Goal: Information Seeking & Learning: Find specific page/section

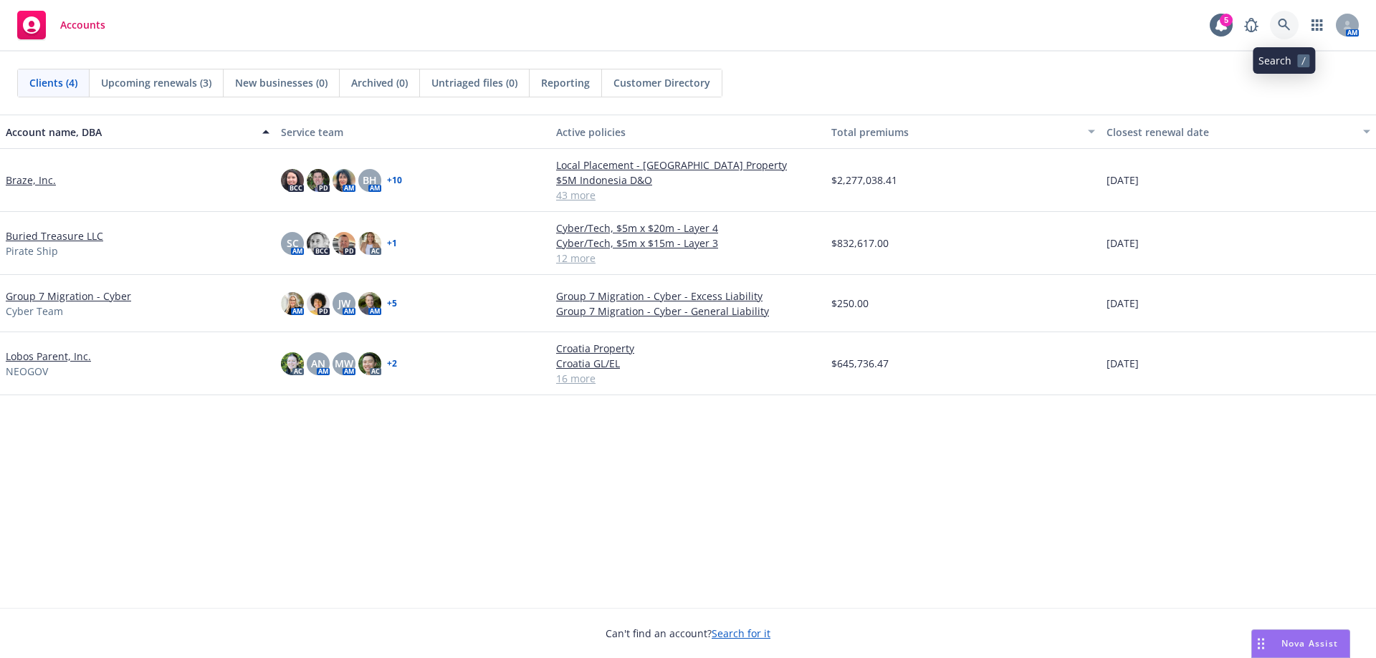
click at [1284, 24] on icon at bounding box center [1284, 25] width 13 height 13
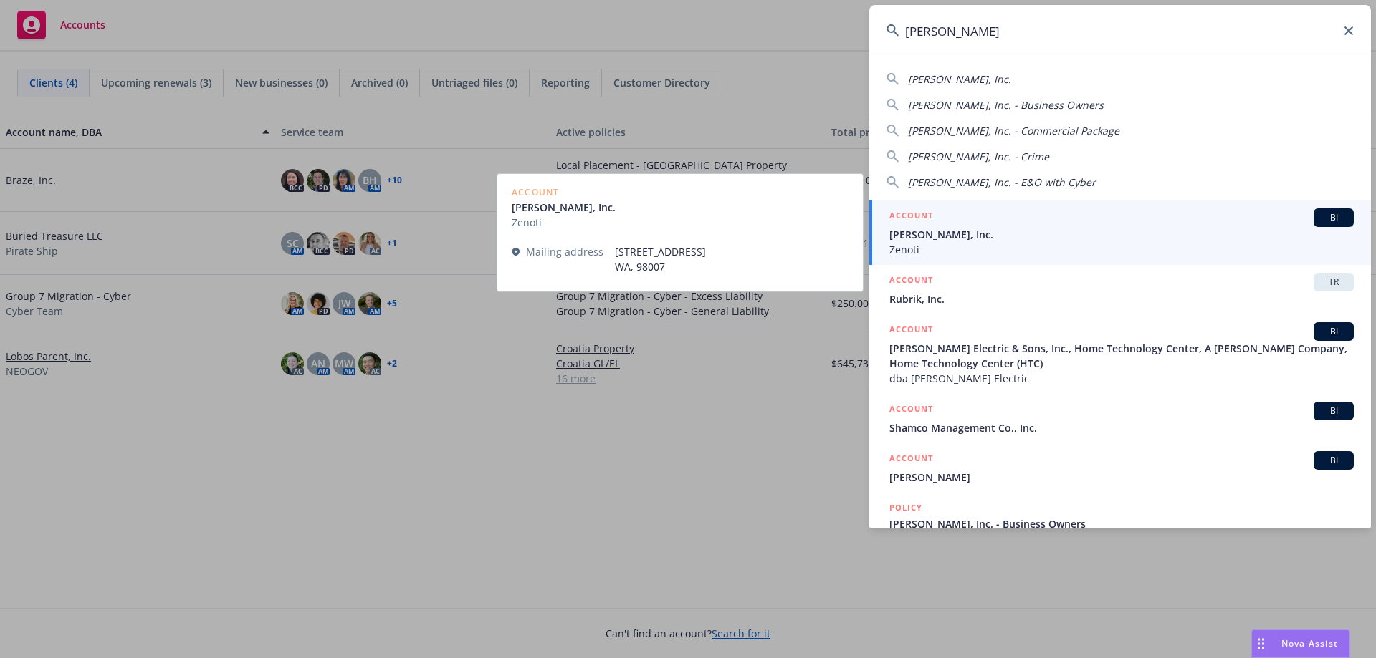
type input "[PERSON_NAME]"
click at [1037, 240] on span "[PERSON_NAME], Inc." at bounding box center [1121, 234] width 464 height 15
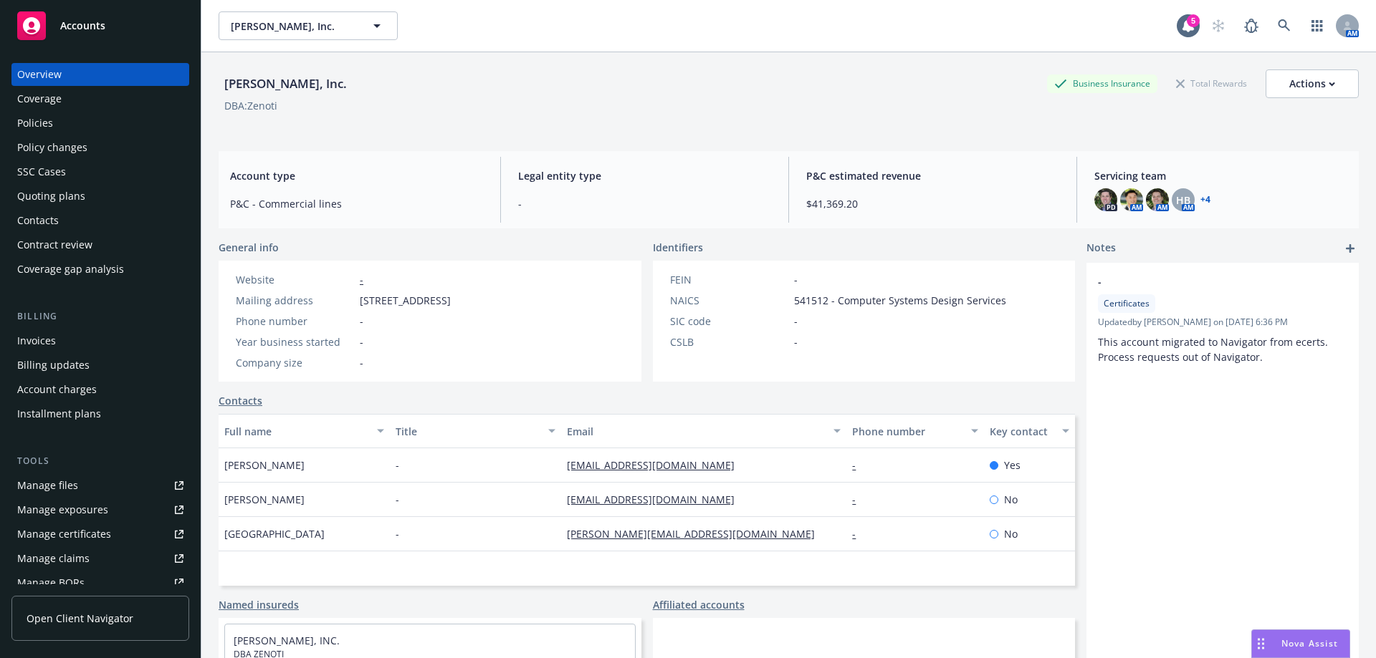
click at [51, 121] on div "Policies" at bounding box center [35, 123] width 36 height 23
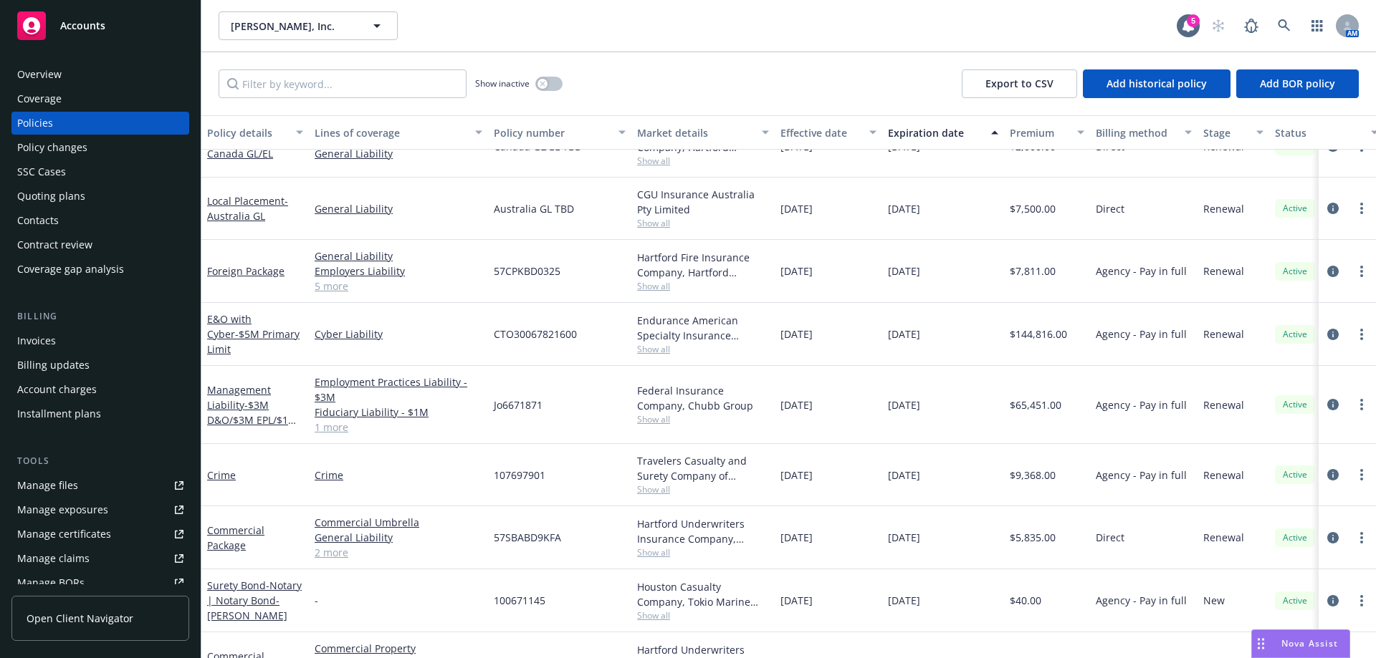
scroll to position [254, 0]
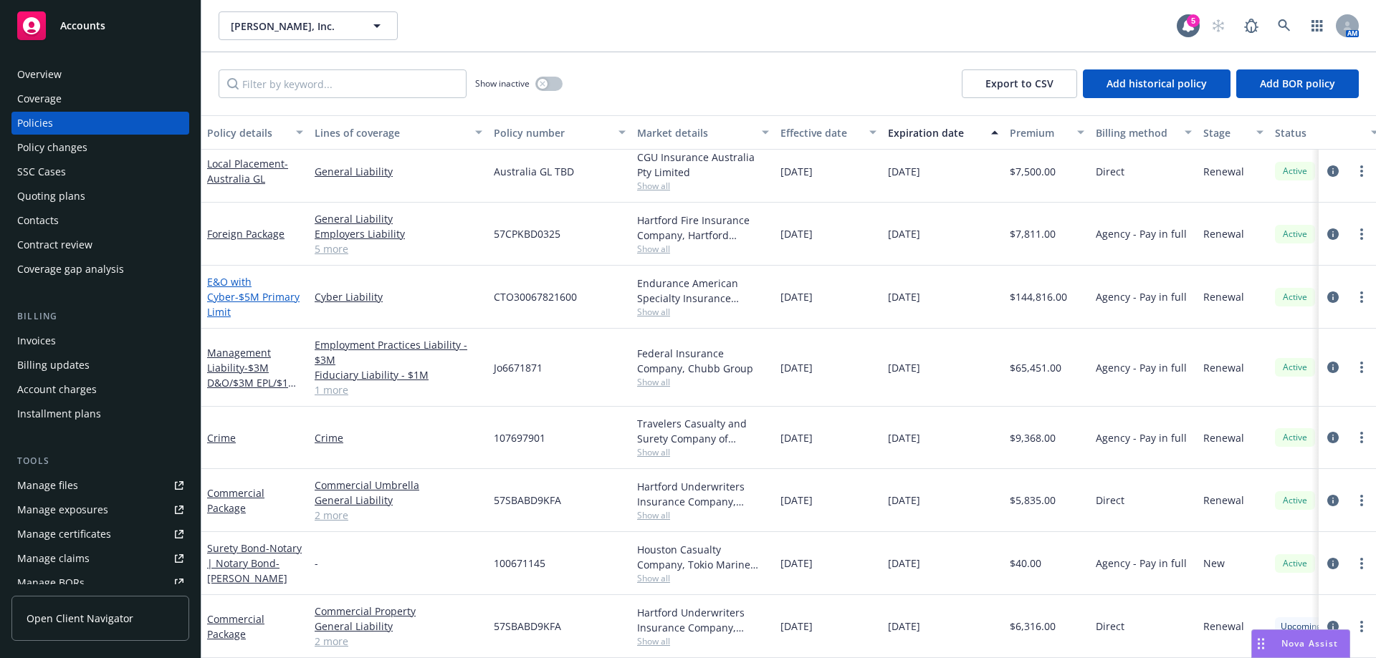
click at [262, 279] on link "E&O with Cyber - $5M Primary Limit" at bounding box center [253, 297] width 92 height 44
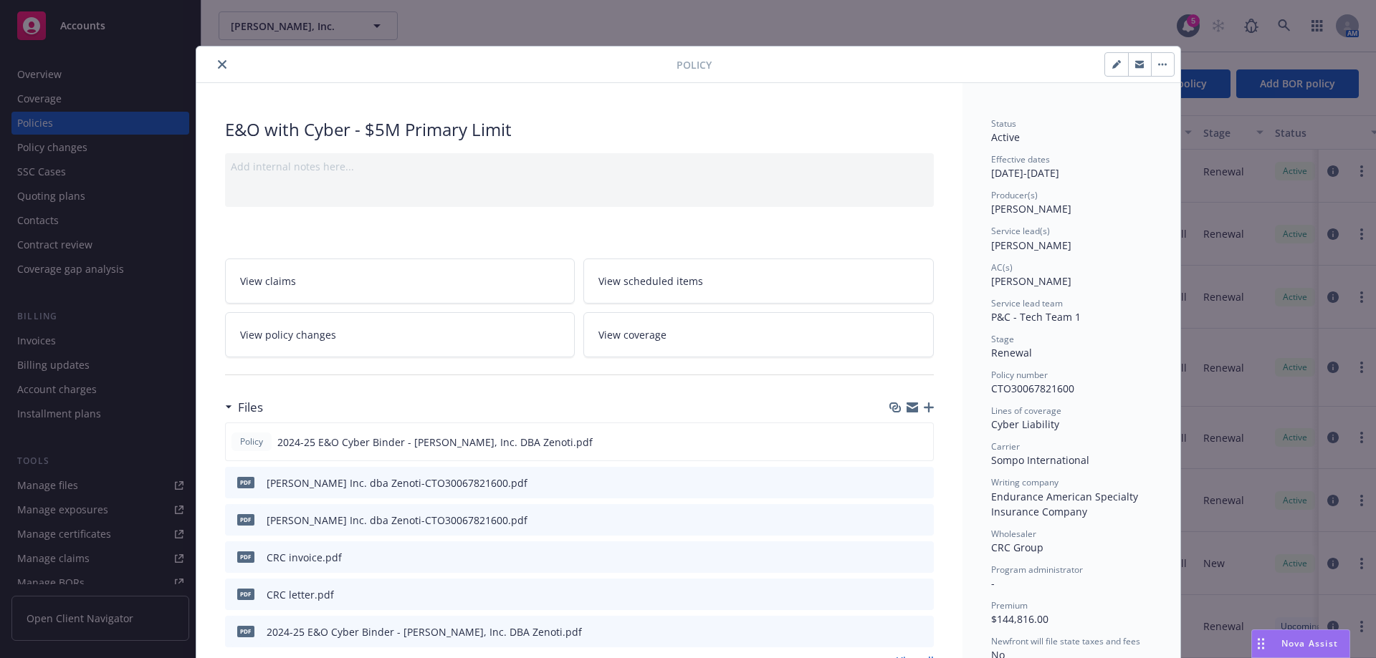
click at [218, 62] on icon "close" at bounding box center [222, 64] width 9 height 9
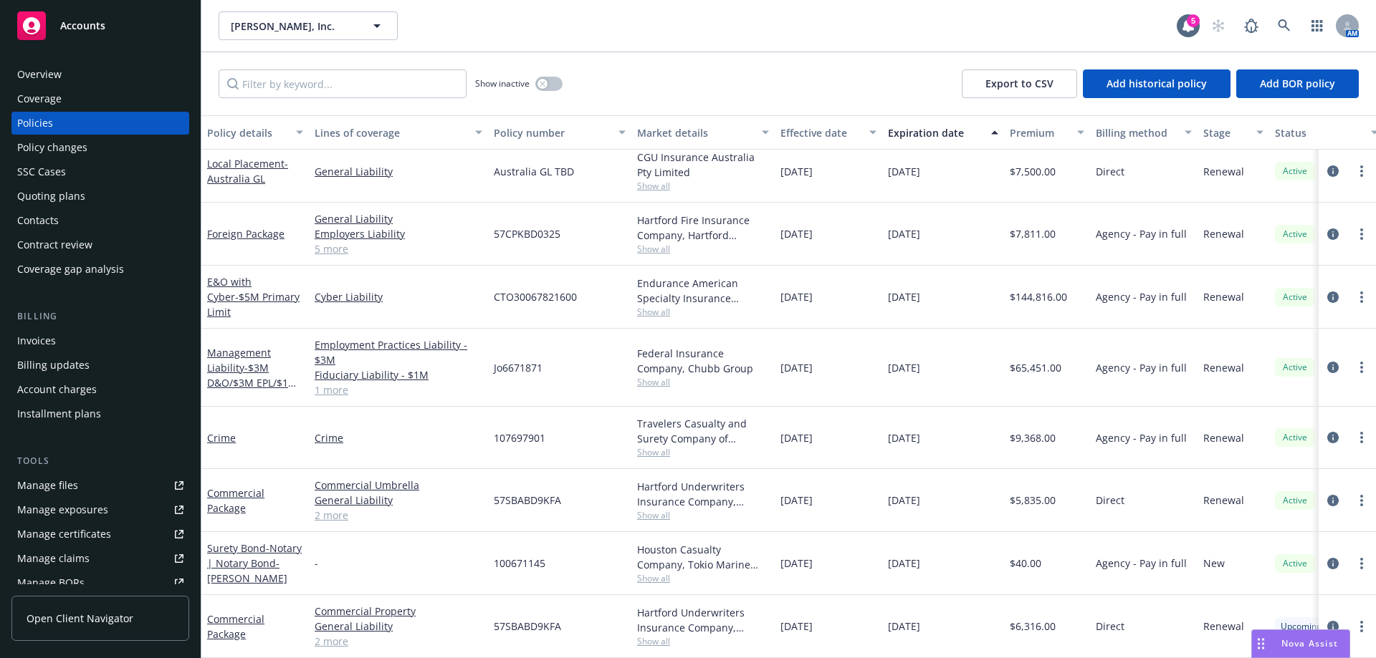
click at [44, 82] on div "Overview" at bounding box center [39, 74] width 44 height 23
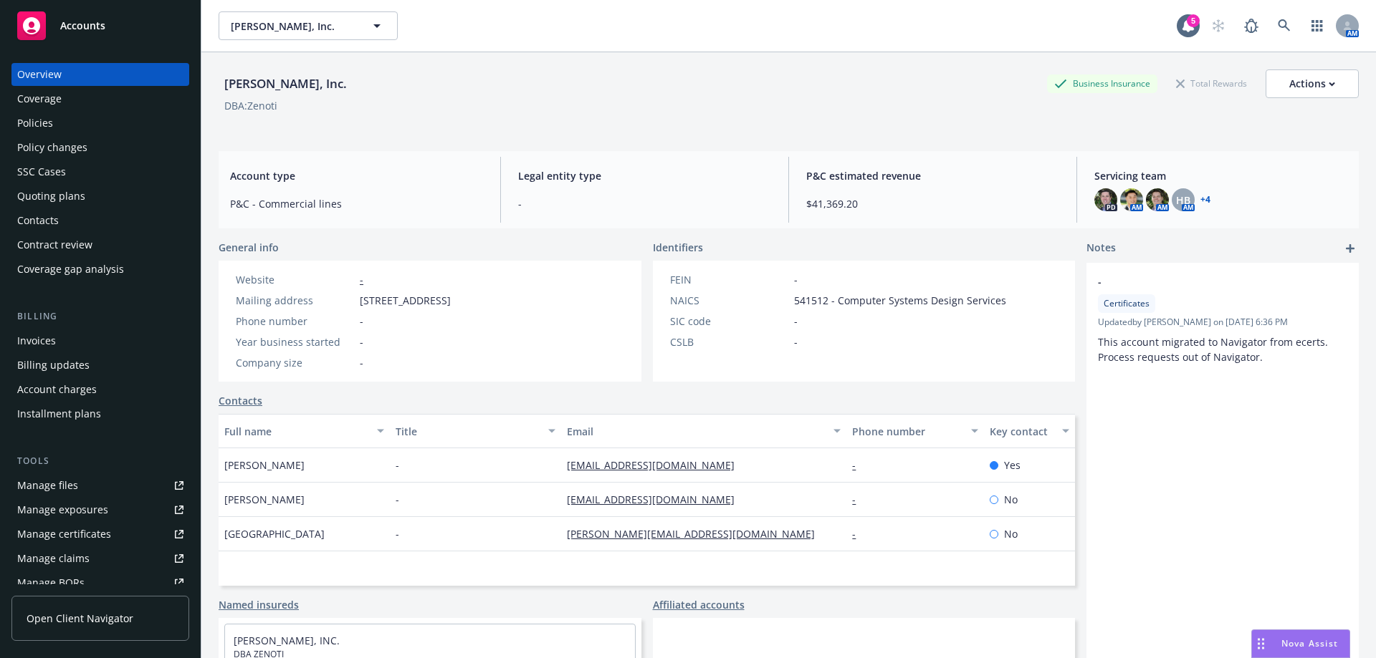
click at [107, 130] on div "Policies" at bounding box center [100, 123] width 166 height 23
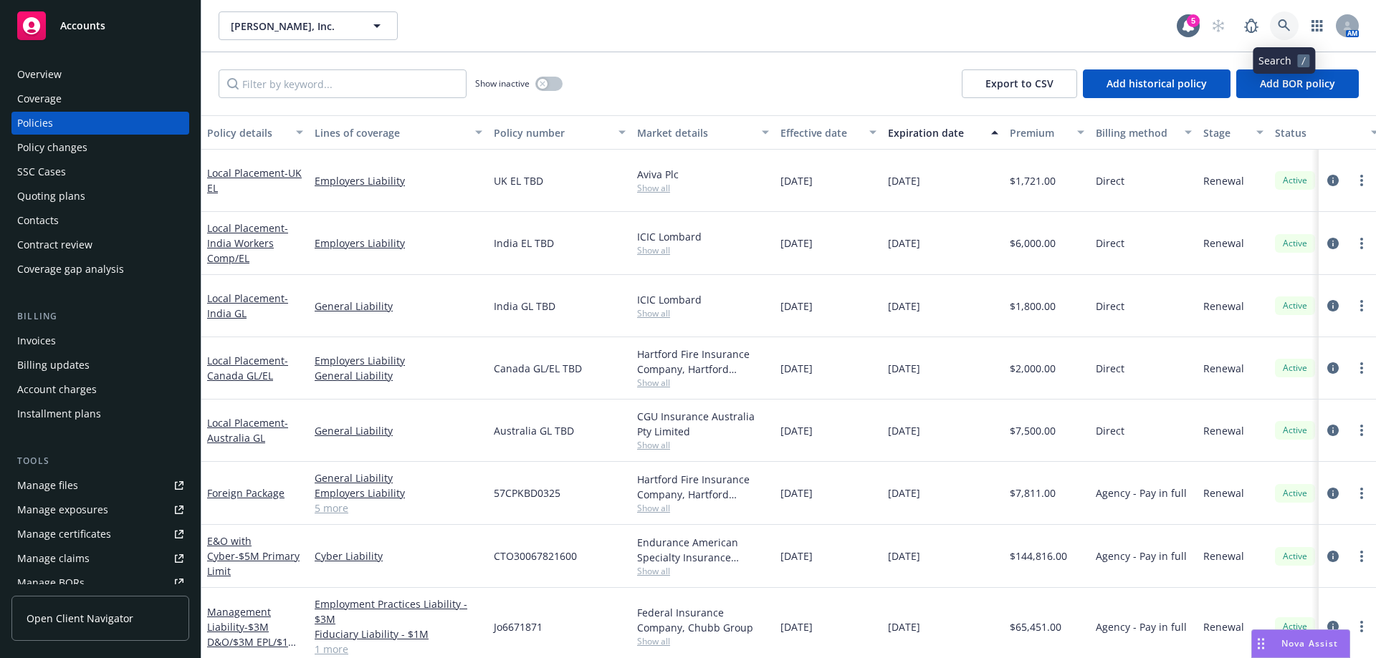
click at [1278, 26] on icon at bounding box center [1284, 25] width 13 height 13
click at [51, 75] on div "Overview" at bounding box center [39, 74] width 44 height 23
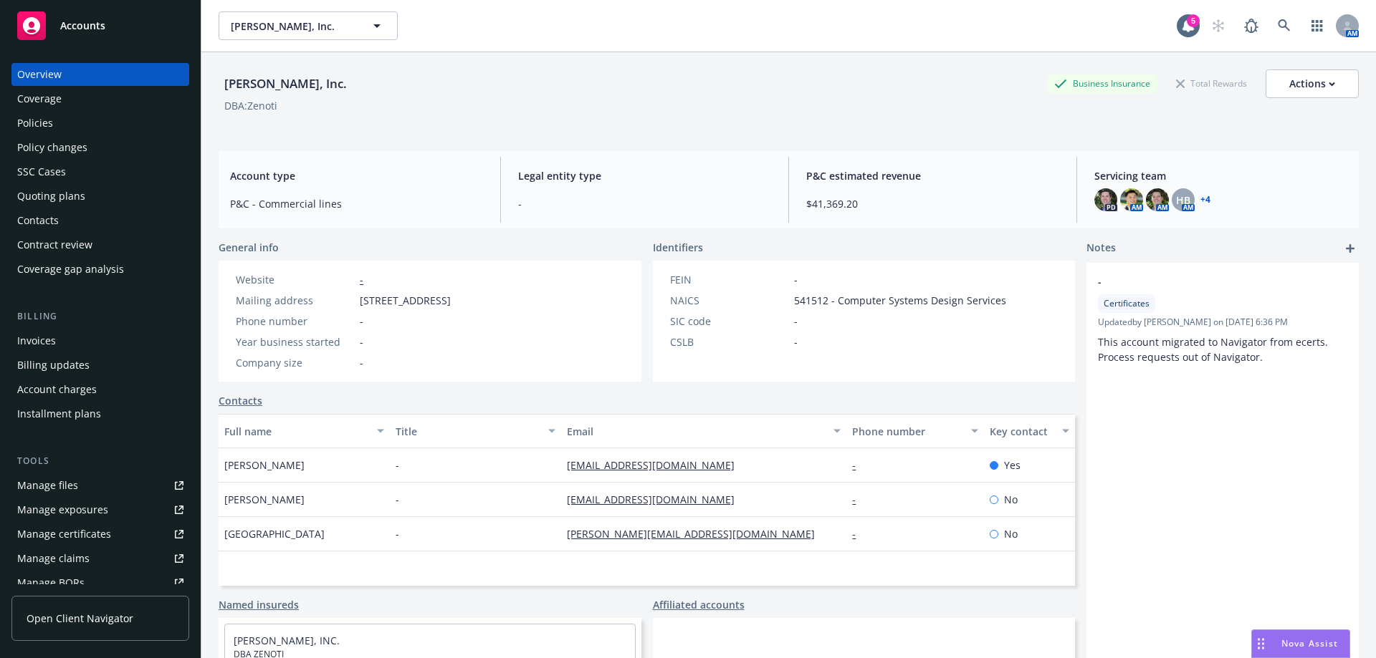
click at [34, 129] on div "Policies" at bounding box center [35, 123] width 36 height 23
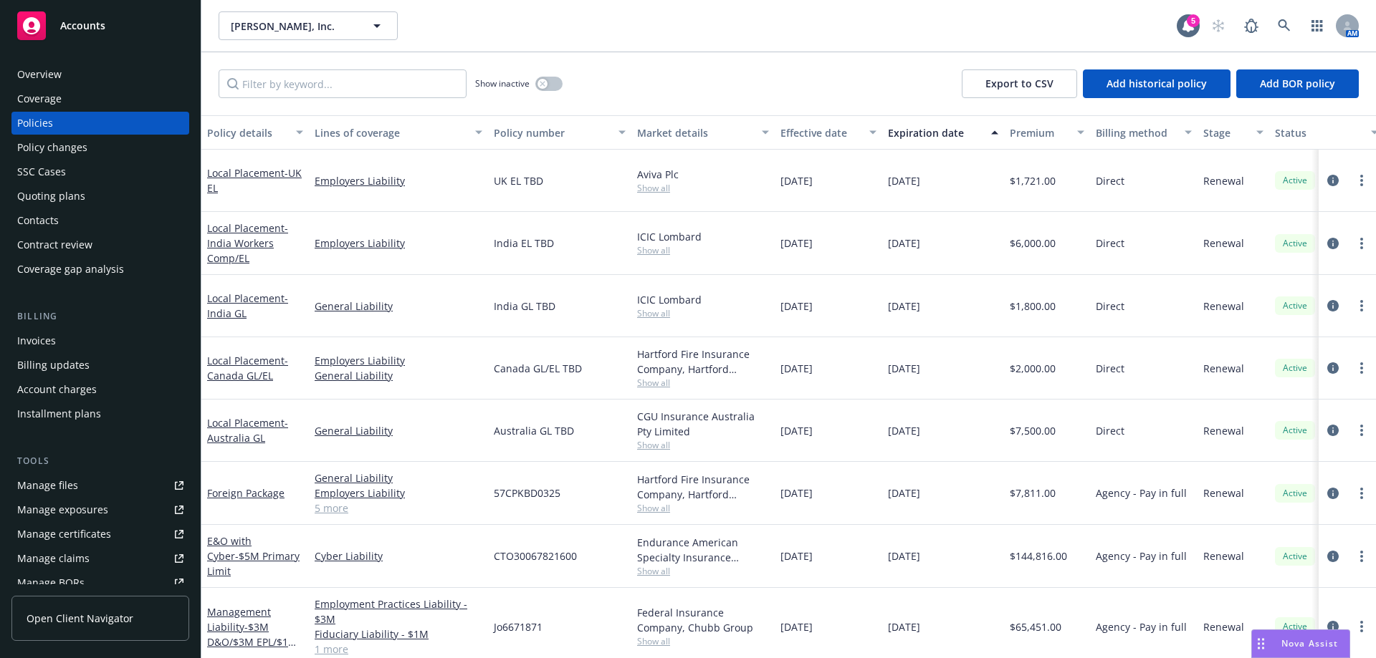
click at [75, 71] on div "Overview" at bounding box center [100, 74] width 166 height 23
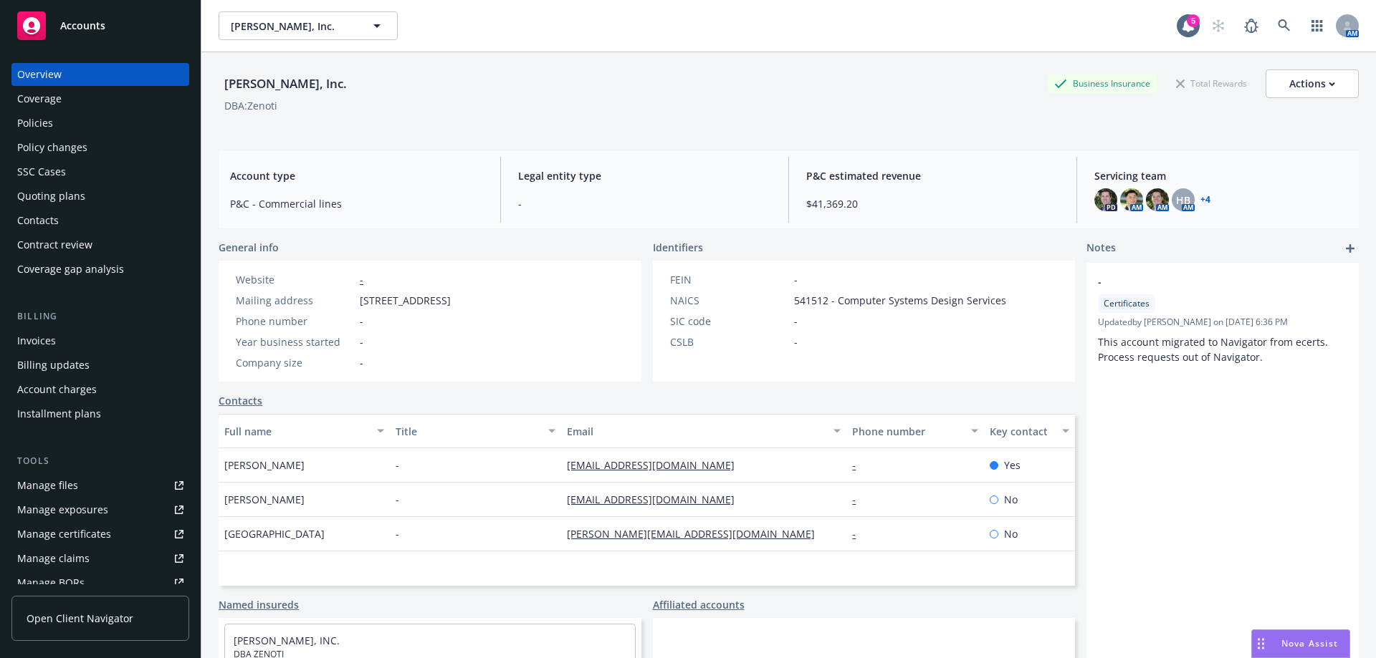
click at [1204, 85] on div "Total Rewards" at bounding box center [1211, 84] width 85 height 18
drag, startPoint x: 599, startPoint y: 302, endPoint x: 212, endPoint y: 249, distance: 390.5
click at [212, 249] on div "[PERSON_NAME], Inc. Business Insurance Total Rewards Actions DBA: Zenoti Accoun…" at bounding box center [788, 381] width 1174 height 658
drag, startPoint x: 218, startPoint y: 250, endPoint x: 267, endPoint y: 250, distance: 48.7
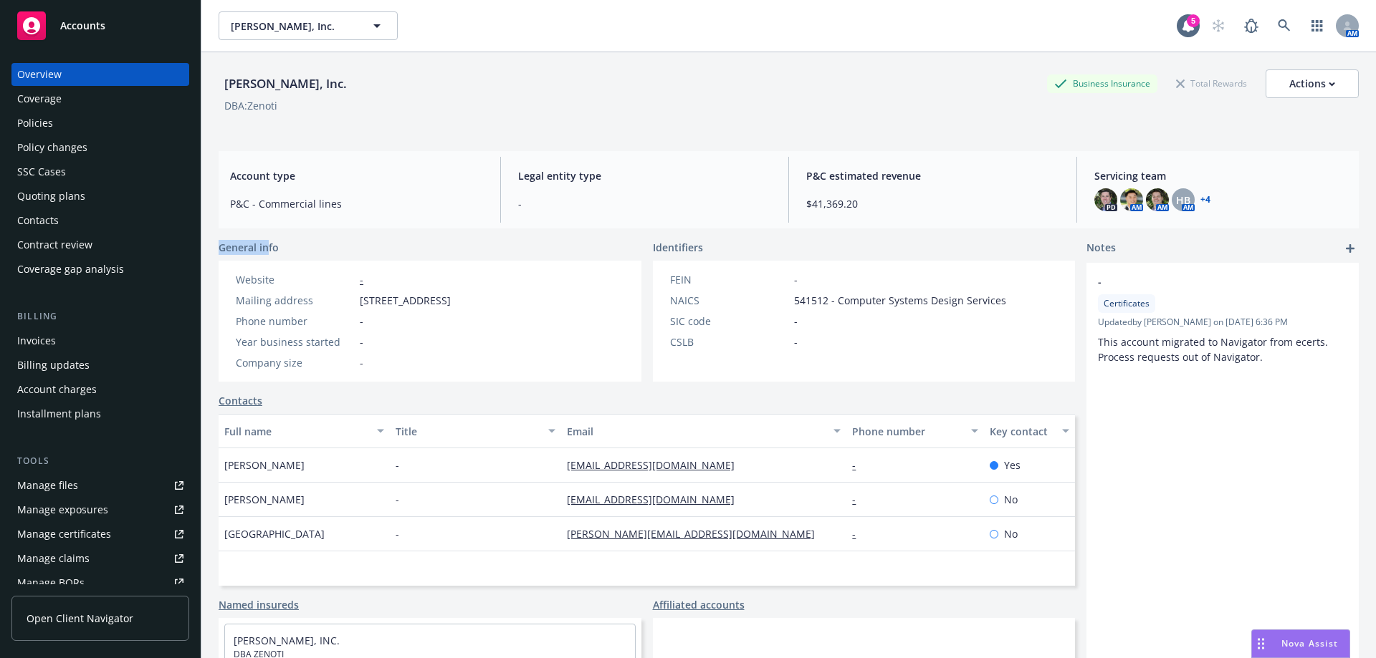
click at [267, 250] on div "[PERSON_NAME], Inc. Business Insurance Total Rewards Actions DBA: Zenoti Accoun…" at bounding box center [788, 381] width 1174 height 658
drag, startPoint x: 226, startPoint y: 83, endPoint x: 287, endPoint y: 112, distance: 66.7
click at [287, 112] on div "[PERSON_NAME], Inc. Business Insurance Total Rewards Actions DBA: Zenoti" at bounding box center [789, 99] width 1140 height 59
click at [290, 115] on div "[PERSON_NAME], Inc. Business Insurance Total Rewards Actions DBA: Zenoti" at bounding box center [789, 99] width 1140 height 59
drag, startPoint x: 227, startPoint y: 83, endPoint x: 311, endPoint y: 106, distance: 86.9
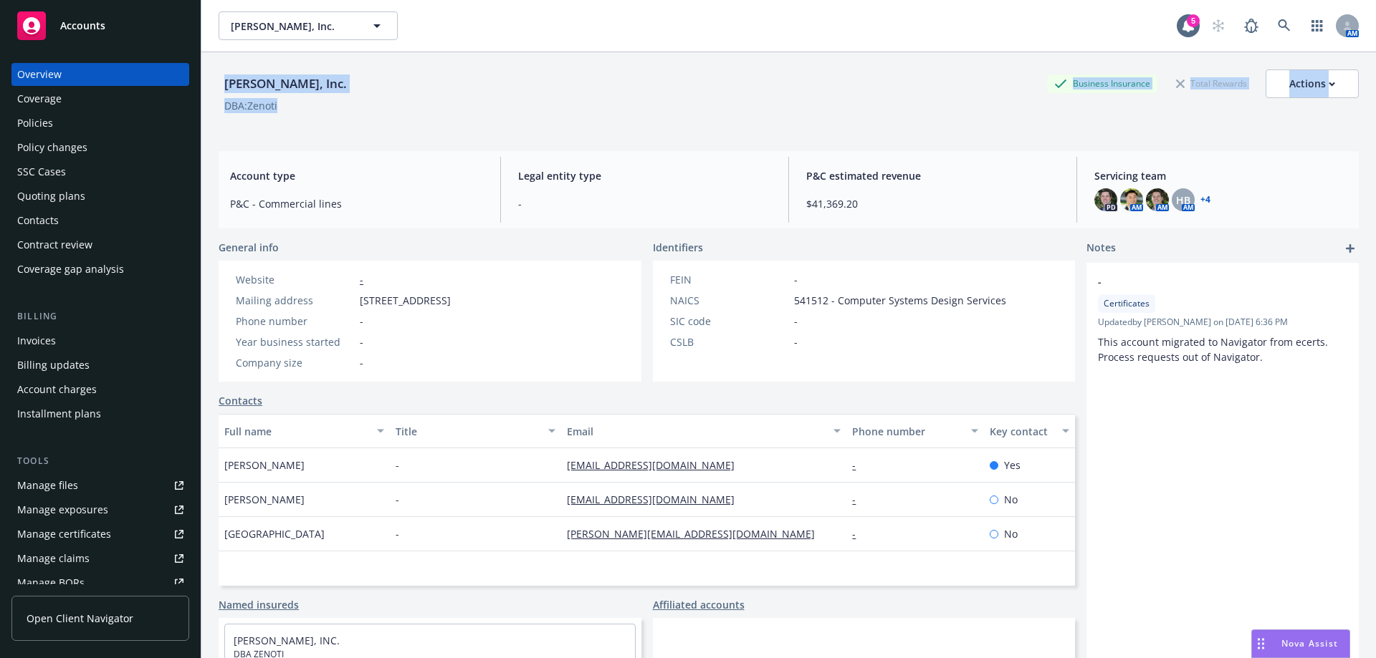
click at [311, 106] on div "[PERSON_NAME], Inc. Business Insurance Total Rewards Actions DBA: Zenoti" at bounding box center [789, 99] width 1140 height 59
click at [311, 112] on div "DBA: Zenoti" at bounding box center [789, 105] width 1140 height 15
